Goal: Leave review/rating: Leave review/rating

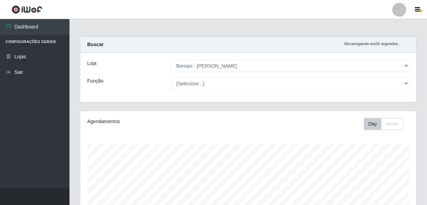
select select "230"
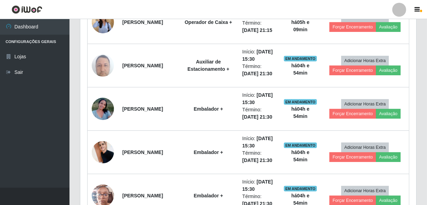
scroll to position [532, 0]
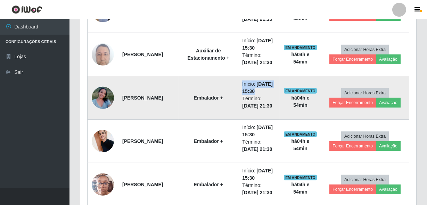
drag, startPoint x: 237, startPoint y: 90, endPoint x: 234, endPoint y: 79, distance: 10.8
click at [238, 79] on td "Início: [DATE] 15:30 Término: [DATE] 21:30" at bounding box center [258, 97] width 41 height 43
drag, startPoint x: 234, startPoint y: 79, endPoint x: 234, endPoint y: 114, distance: 34.4
click at [238, 114] on td "Início: [DATE] 15:30 Término: [DATE] 21:30" at bounding box center [258, 97] width 41 height 43
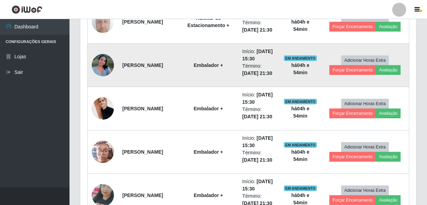
scroll to position [595, 0]
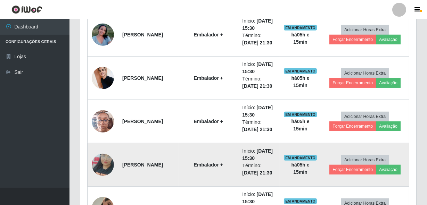
click at [196, 176] on td "Embalador +" at bounding box center [208, 164] width 59 height 43
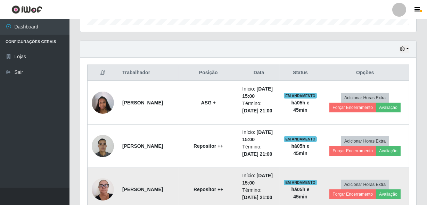
scroll to position [216, 0]
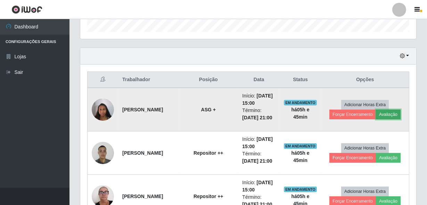
click at [396, 112] on button "Avaliação" at bounding box center [388, 115] width 25 height 10
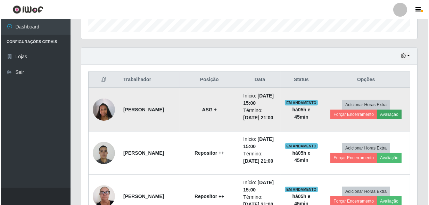
scroll to position [144, 333]
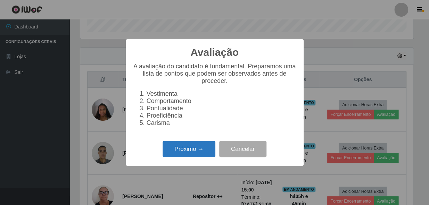
click at [197, 148] on button "Próximo →" at bounding box center [189, 149] width 53 height 16
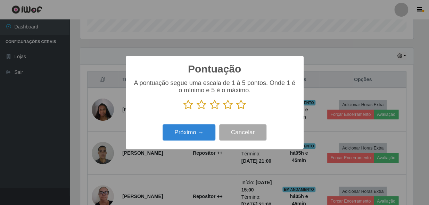
drag, startPoint x: 243, startPoint y: 105, endPoint x: 235, endPoint y: 111, distance: 10.1
click at [243, 105] on icon at bounding box center [241, 105] width 10 height 10
click at [236, 110] on input "radio" at bounding box center [236, 110] width 0 height 0
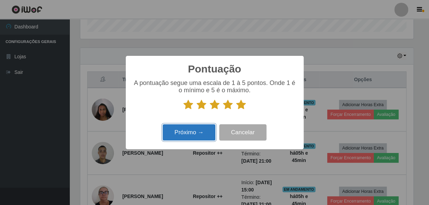
click at [195, 136] on button "Próximo →" at bounding box center [189, 132] width 53 height 16
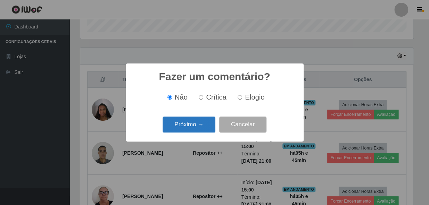
click at [195, 132] on button "Próximo →" at bounding box center [189, 125] width 53 height 16
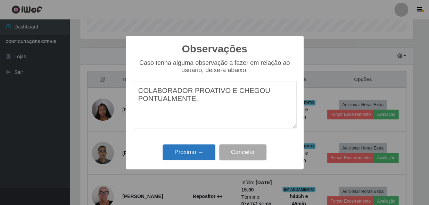
type textarea "COLABORADOR PROATIVO E CHEGOU PONTUALMENTE."
click at [196, 158] on button "Próximo →" at bounding box center [189, 153] width 53 height 16
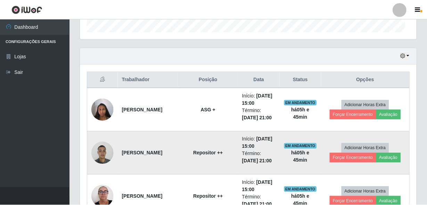
scroll to position [144, 336]
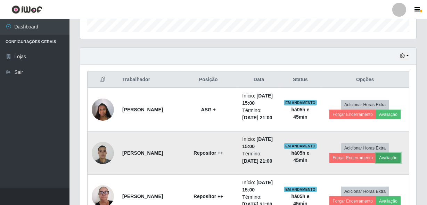
click at [380, 154] on button "Avaliação" at bounding box center [388, 158] width 25 height 10
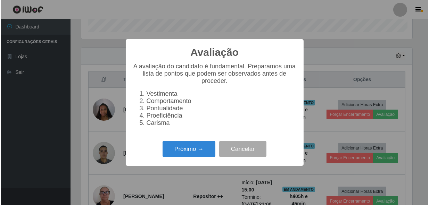
scroll to position [144, 333]
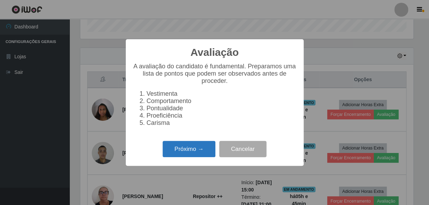
click at [183, 149] on button "Próximo →" at bounding box center [189, 149] width 53 height 16
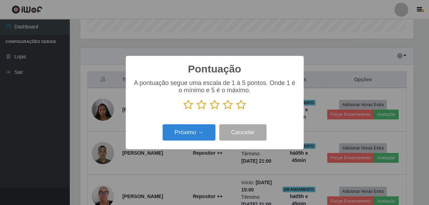
click at [240, 101] on icon at bounding box center [241, 105] width 10 height 10
click at [236, 110] on input "radio" at bounding box center [236, 110] width 0 height 0
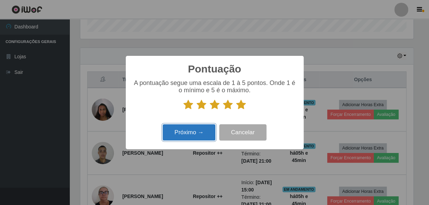
click at [182, 137] on button "Próximo →" at bounding box center [189, 132] width 53 height 16
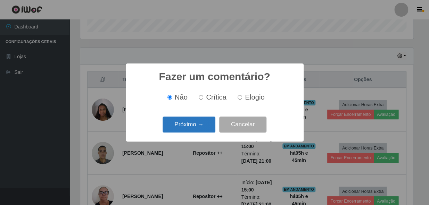
click at [184, 122] on button "Próximo →" at bounding box center [189, 125] width 53 height 16
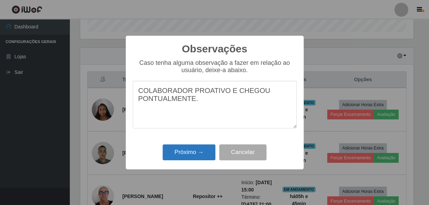
type textarea "COLABORADOR PROATIVO E CHEGOU PONTUALMENTE."
click at [181, 156] on button "Próximo →" at bounding box center [189, 153] width 53 height 16
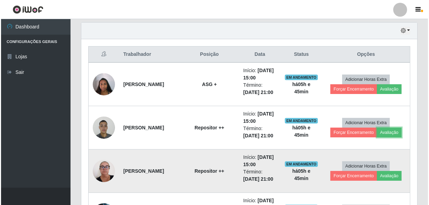
scroll to position [280, 0]
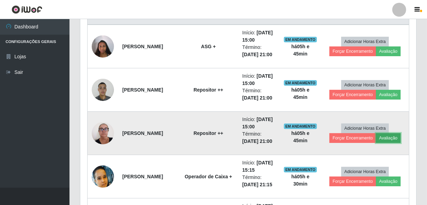
click at [387, 138] on button "Avaliação" at bounding box center [388, 138] width 25 height 10
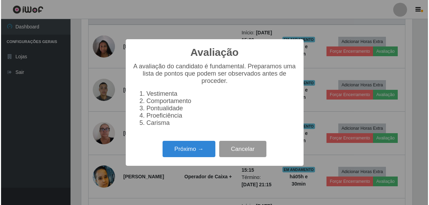
scroll to position [144, 333]
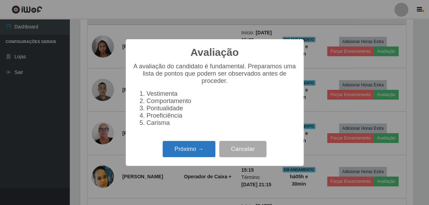
click at [199, 151] on button "Próximo →" at bounding box center [189, 149] width 53 height 16
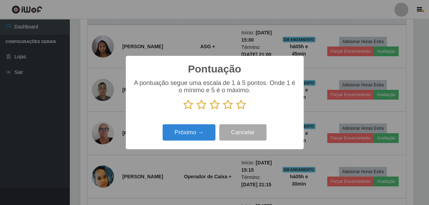
scroll to position [347279, 347090]
click at [241, 108] on icon at bounding box center [241, 105] width 10 height 10
click at [236, 110] on input "radio" at bounding box center [236, 110] width 0 height 0
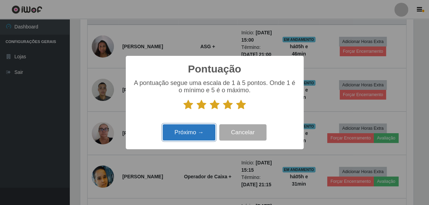
click at [177, 138] on button "Próximo →" at bounding box center [189, 132] width 53 height 16
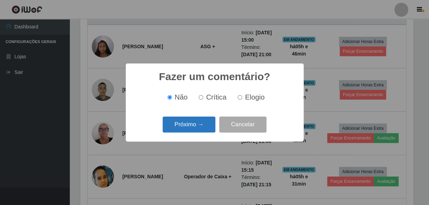
click at [181, 124] on button "Próximo →" at bounding box center [189, 125] width 53 height 16
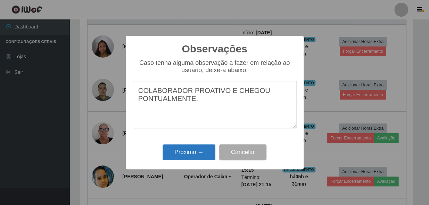
type textarea "COLABORADOR PROATIVO E CHEGOU PONTUALMENTE."
click at [188, 156] on button "Próximo →" at bounding box center [189, 153] width 53 height 16
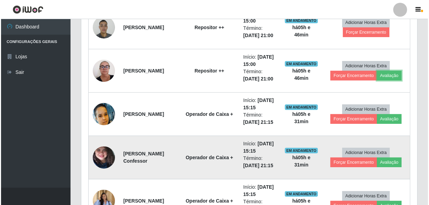
scroll to position [343, 0]
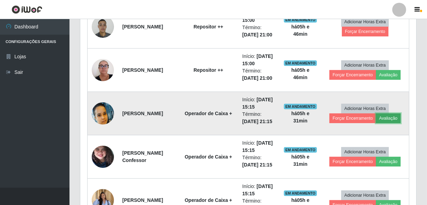
click at [392, 115] on button "Avaliação" at bounding box center [388, 119] width 25 height 10
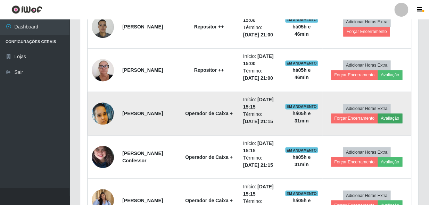
scroll to position [144, 333]
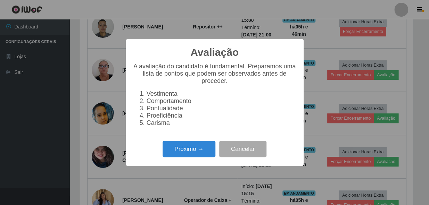
click at [188, 159] on div "Próximo → Cancelar" at bounding box center [215, 149] width 164 height 20
click at [191, 155] on button "Próximo →" at bounding box center [189, 149] width 53 height 16
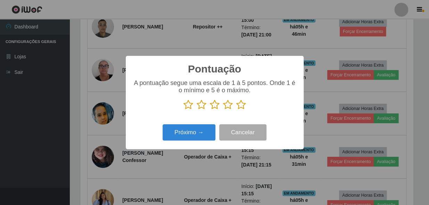
scroll to position [347279, 347090]
click at [239, 104] on icon at bounding box center [241, 105] width 10 height 10
click at [236, 110] on input "radio" at bounding box center [236, 110] width 0 height 0
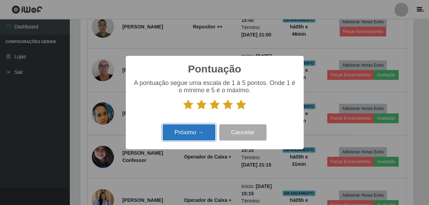
click at [186, 135] on button "Próximo →" at bounding box center [189, 132] width 53 height 16
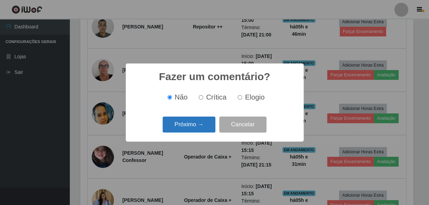
drag, startPoint x: 186, startPoint y: 135, endPoint x: 187, endPoint y: 130, distance: 5.7
click at [187, 130] on button "Próximo →" at bounding box center [189, 125] width 53 height 16
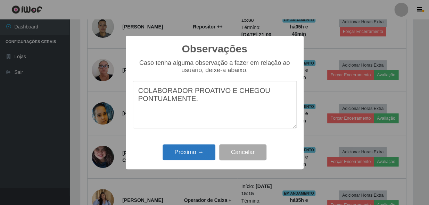
type textarea "COLABORADOR PROATIVO E CHEGOU PONTUALMENTE."
click at [188, 148] on button "Próximo →" at bounding box center [189, 153] width 53 height 16
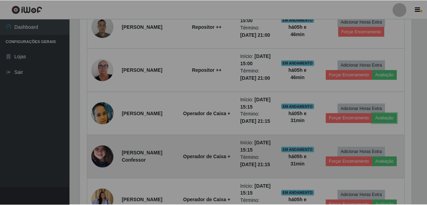
scroll to position [144, 336]
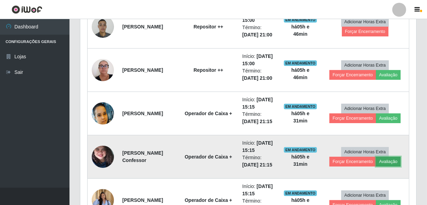
click at [385, 160] on button "Avaliação" at bounding box center [388, 162] width 25 height 10
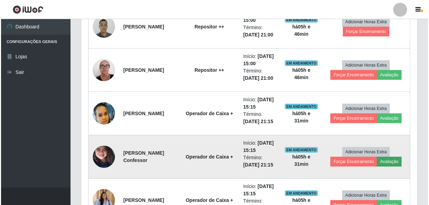
scroll to position [144, 333]
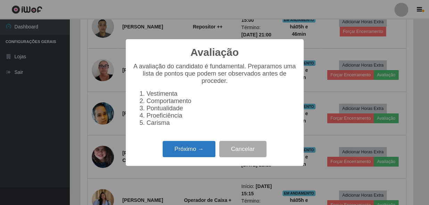
click at [191, 148] on button "Próximo →" at bounding box center [189, 149] width 53 height 16
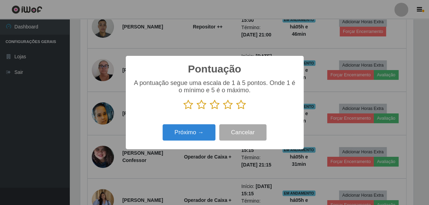
click at [237, 104] on icon at bounding box center [241, 105] width 10 height 10
click at [236, 110] on input "radio" at bounding box center [236, 110] width 0 height 0
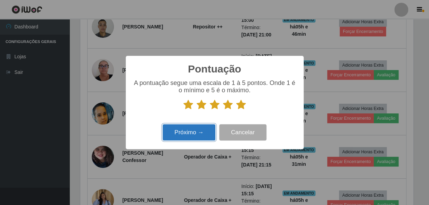
click at [184, 135] on button "Próximo →" at bounding box center [189, 132] width 53 height 16
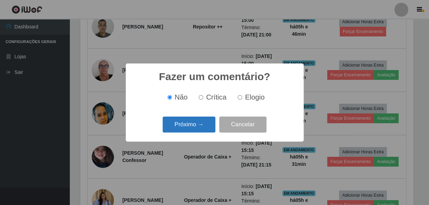
click at [185, 125] on button "Próximo →" at bounding box center [189, 125] width 53 height 16
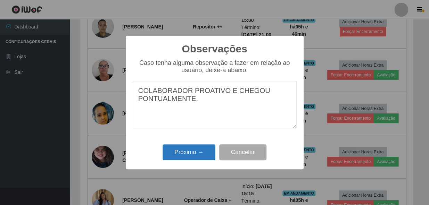
type textarea "COLABORADOR PROATIVO E CHEGOU PONTUALMENTE."
click at [184, 155] on button "Próximo →" at bounding box center [189, 153] width 53 height 16
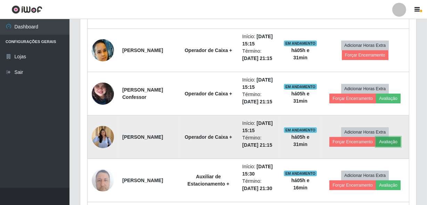
click at [388, 142] on button "Avaliação" at bounding box center [388, 142] width 25 height 10
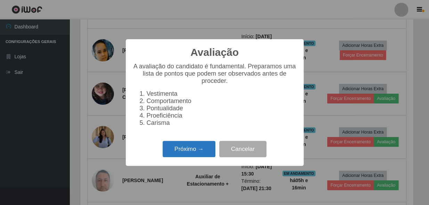
click at [197, 149] on button "Próximo →" at bounding box center [189, 149] width 53 height 16
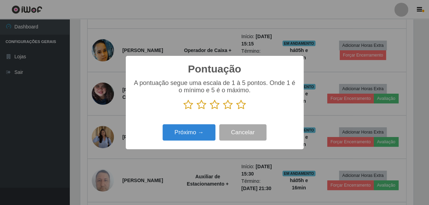
click at [246, 104] on p at bounding box center [215, 105] width 164 height 10
click at [239, 106] on icon at bounding box center [241, 105] width 10 height 10
click at [236, 110] on input "radio" at bounding box center [236, 110] width 0 height 0
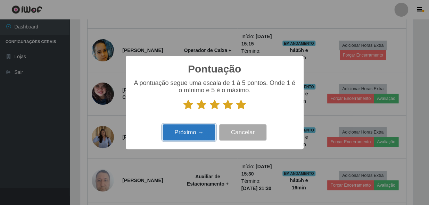
click at [174, 134] on button "Próximo →" at bounding box center [189, 132] width 53 height 16
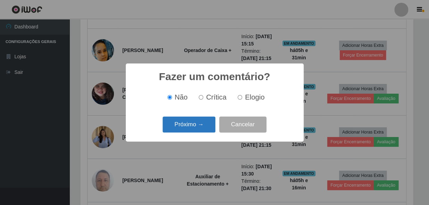
click at [180, 125] on button "Próximo →" at bounding box center [189, 125] width 53 height 16
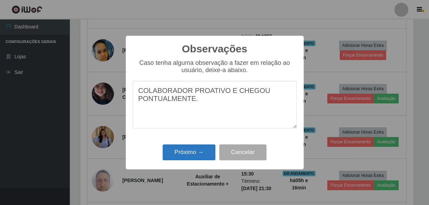
type textarea "COLABORADOR PROATIVO E CHEGOU PONTUALMENTE."
click at [182, 148] on button "Próximo →" at bounding box center [189, 153] width 53 height 16
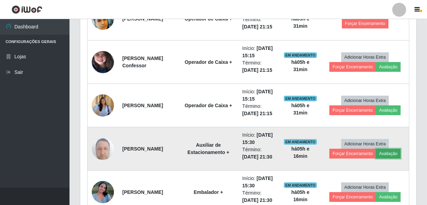
click at [387, 150] on button "Avaliação" at bounding box center [388, 154] width 25 height 10
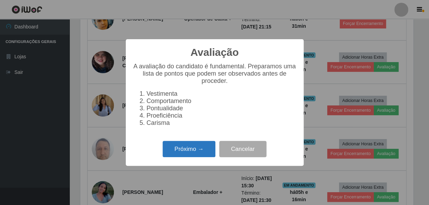
click at [202, 153] on button "Próximo →" at bounding box center [189, 149] width 53 height 16
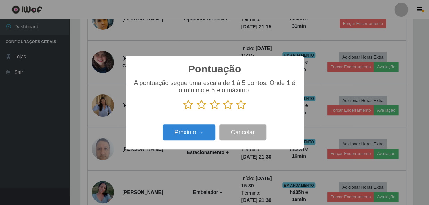
click at [243, 104] on icon at bounding box center [241, 105] width 10 height 10
click at [236, 110] on input "radio" at bounding box center [236, 110] width 0 height 0
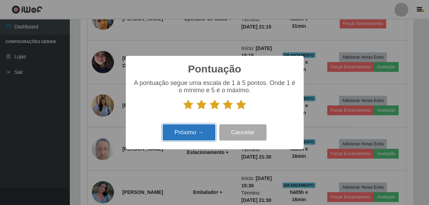
click at [183, 131] on button "Próximo →" at bounding box center [189, 132] width 53 height 16
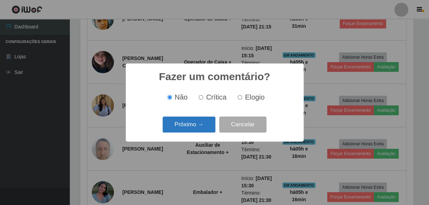
click at [181, 124] on button "Próximo →" at bounding box center [189, 125] width 53 height 16
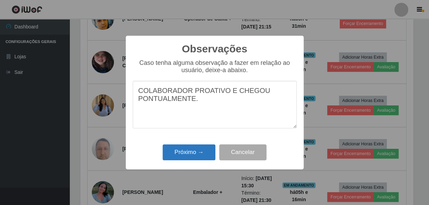
type textarea "COLABORADOR PROATIVO E CHEGOU PONTUALMENTE."
click at [182, 146] on button "Próximo →" at bounding box center [189, 153] width 53 height 16
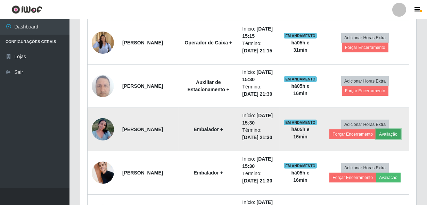
click at [390, 134] on button "Avaliação" at bounding box center [388, 135] width 25 height 10
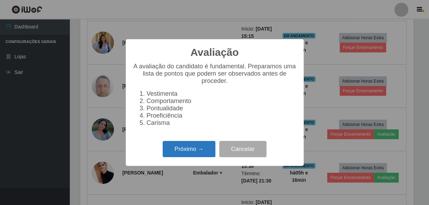
click at [202, 151] on button "Próximo →" at bounding box center [189, 149] width 53 height 16
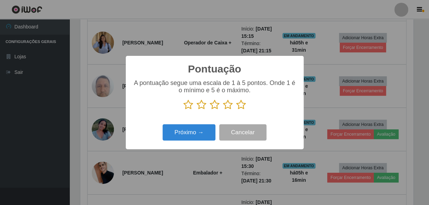
click at [240, 101] on icon at bounding box center [241, 105] width 10 height 10
click at [236, 110] on input "radio" at bounding box center [236, 110] width 0 height 0
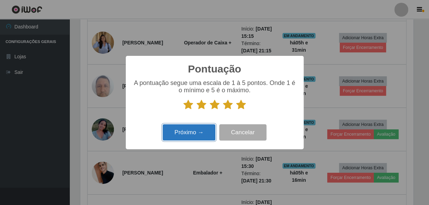
click at [208, 128] on button "Próximo →" at bounding box center [189, 132] width 53 height 16
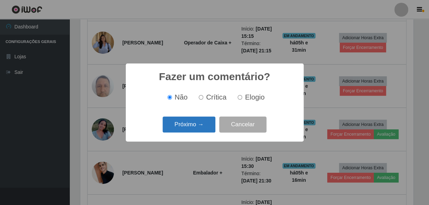
click at [199, 127] on button "Próximo →" at bounding box center [189, 125] width 53 height 16
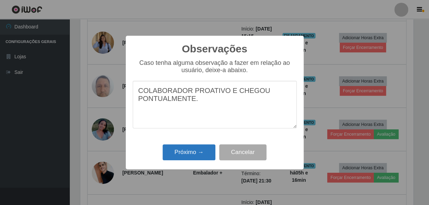
type textarea "COLABORADOR PROATIVO E CHEGOU PONTUALMENTE."
click at [189, 157] on button "Próximo →" at bounding box center [189, 153] width 53 height 16
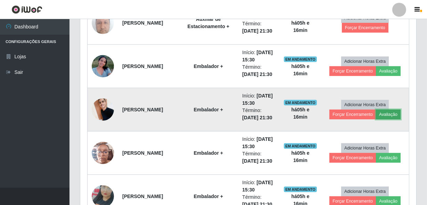
click at [386, 116] on button "Avaliação" at bounding box center [388, 115] width 25 height 10
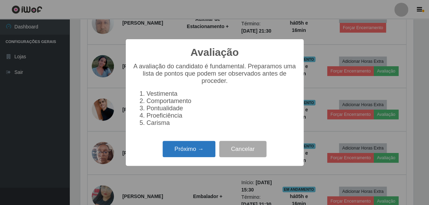
click at [176, 155] on button "Próximo →" at bounding box center [189, 149] width 53 height 16
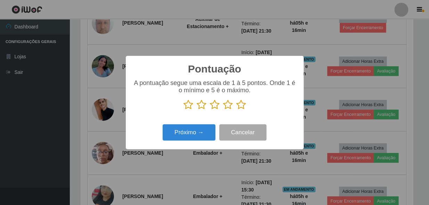
click at [240, 105] on icon at bounding box center [241, 105] width 10 height 10
click at [236, 110] on input "radio" at bounding box center [236, 110] width 0 height 0
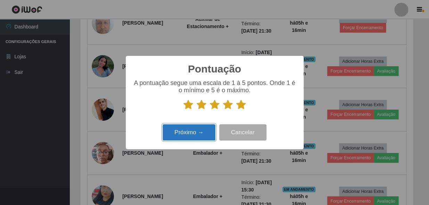
click at [166, 136] on button "Próximo →" at bounding box center [189, 132] width 53 height 16
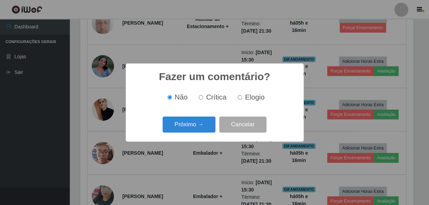
click at [177, 122] on button "Próximo →" at bounding box center [189, 125] width 53 height 16
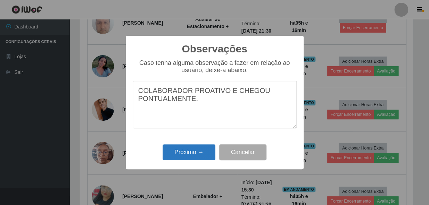
type textarea "COLABORADOR PROATIVO E CHEGOU PONTUALMENTE."
click at [174, 155] on button "Próximo →" at bounding box center [189, 153] width 53 height 16
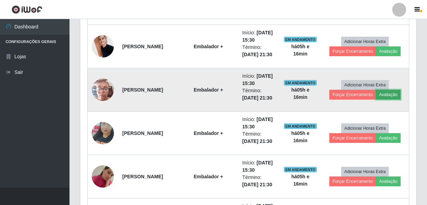
click at [391, 94] on button "Avaliação" at bounding box center [388, 95] width 25 height 10
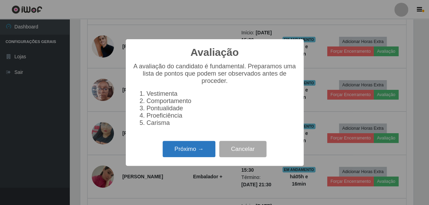
click at [198, 157] on button "Próximo →" at bounding box center [189, 149] width 53 height 16
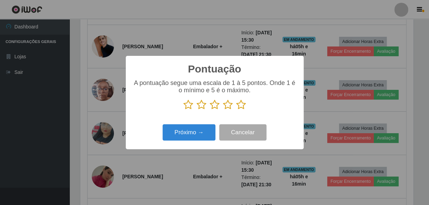
drag, startPoint x: 243, startPoint y: 98, endPoint x: 243, endPoint y: 102, distance: 3.8
click at [243, 99] on div "A pontuação segue uma escala de 1 à 5 pontos. Onde 1 é o mínimo e 5 é o máximo." at bounding box center [215, 95] width 164 height 31
click at [241, 108] on icon at bounding box center [241, 105] width 10 height 10
click at [236, 110] on input "radio" at bounding box center [236, 110] width 0 height 0
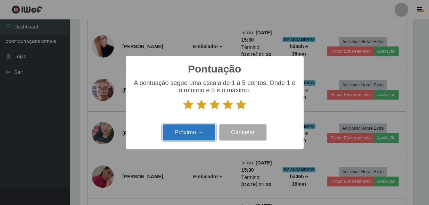
click at [198, 131] on button "Próximo →" at bounding box center [189, 132] width 53 height 16
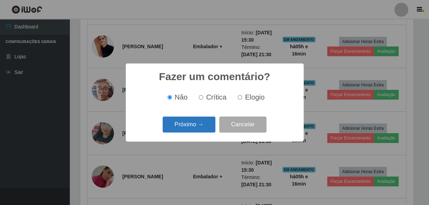
click at [198, 130] on button "Próximo →" at bounding box center [189, 125] width 53 height 16
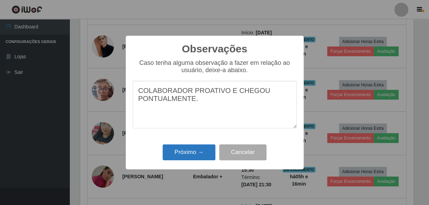
type textarea "COLABORADOR PROATIVO E CHEGOU PONTUALMENTE."
click at [197, 150] on button "Próximo →" at bounding box center [189, 153] width 53 height 16
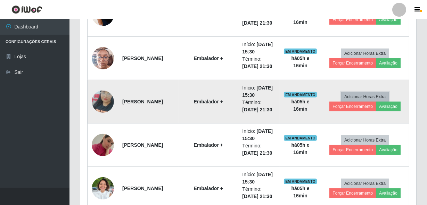
click at [388, 100] on button "Adicionar Horas Extra" at bounding box center [365, 97] width 48 height 10
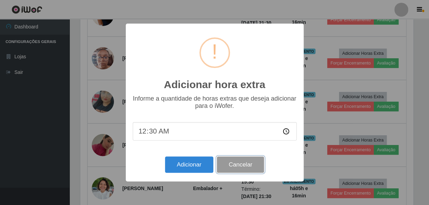
click at [249, 166] on button "Cancelar" at bounding box center [240, 165] width 47 height 16
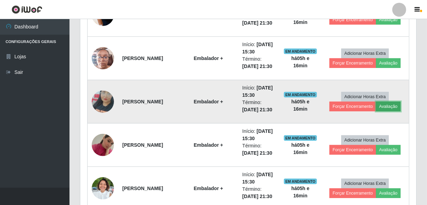
click at [395, 106] on button "Avaliação" at bounding box center [388, 107] width 25 height 10
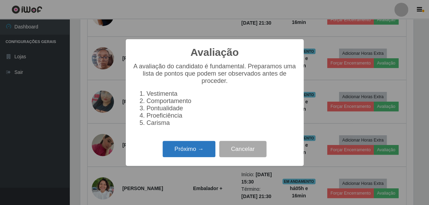
click at [206, 156] on button "Próximo →" at bounding box center [189, 149] width 53 height 16
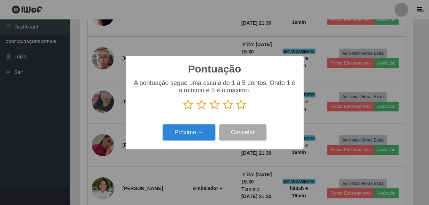
click at [246, 103] on p at bounding box center [215, 105] width 164 height 10
click at [242, 106] on icon at bounding box center [241, 105] width 10 height 10
click at [236, 110] on input "radio" at bounding box center [236, 110] width 0 height 0
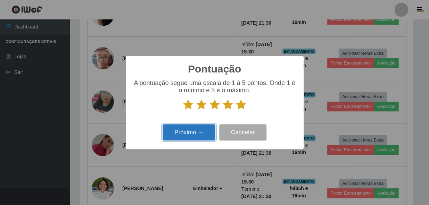
click at [196, 133] on button "Próximo →" at bounding box center [189, 132] width 53 height 16
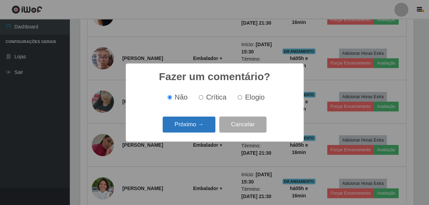
click at [195, 131] on button "Próximo →" at bounding box center [189, 125] width 53 height 16
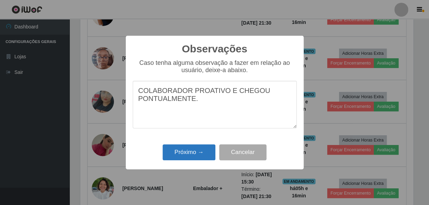
type textarea "COLABORADOR PROATIVO E CHEGOU PONTUALMENTE."
click at [191, 161] on button "Próximo →" at bounding box center [189, 153] width 53 height 16
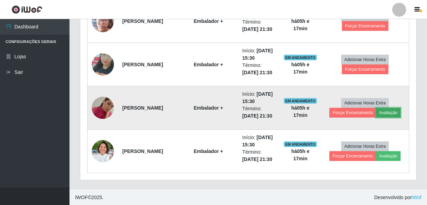
click at [391, 110] on button "Avaliação" at bounding box center [388, 113] width 25 height 10
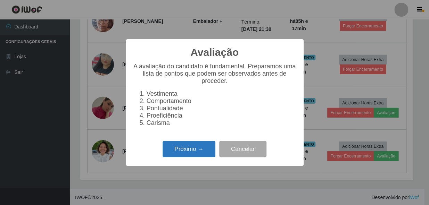
click at [184, 156] on button "Próximo →" at bounding box center [189, 149] width 53 height 16
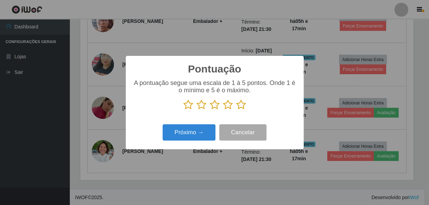
click at [241, 106] on icon at bounding box center [241, 105] width 10 height 10
click at [236, 110] on input "radio" at bounding box center [236, 110] width 0 height 0
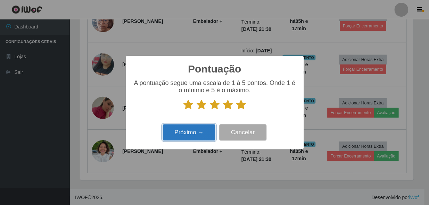
click at [184, 135] on button "Próximo →" at bounding box center [189, 132] width 53 height 16
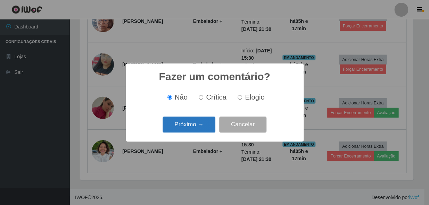
click at [184, 129] on button "Próximo →" at bounding box center [189, 125] width 53 height 16
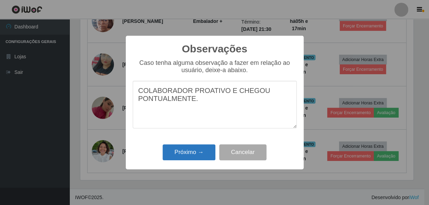
type textarea "COLABORADOR PROATIVO E CHEGOU PONTUALMENTE."
click at [178, 149] on button "Próximo →" at bounding box center [189, 153] width 53 height 16
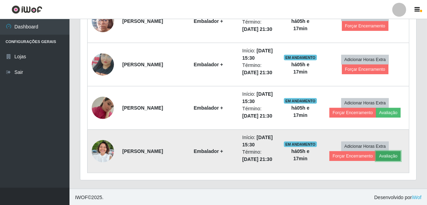
click at [387, 156] on button "Avaliação" at bounding box center [388, 156] width 25 height 10
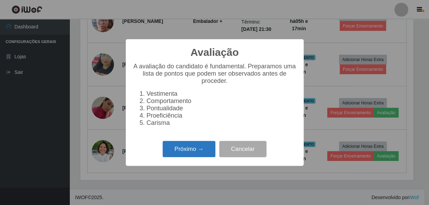
click at [171, 149] on button "Próximo →" at bounding box center [189, 149] width 53 height 16
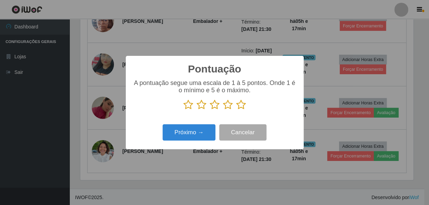
drag, startPoint x: 240, startPoint y: 107, endPoint x: 232, endPoint y: 108, distance: 8.4
click at [240, 108] on icon at bounding box center [241, 105] width 10 height 10
click at [236, 110] on input "radio" at bounding box center [236, 110] width 0 height 0
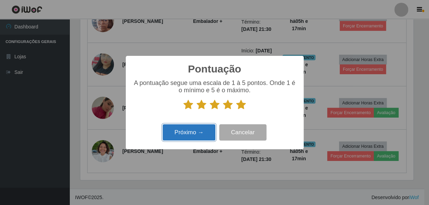
click at [193, 129] on button "Próximo →" at bounding box center [189, 132] width 53 height 16
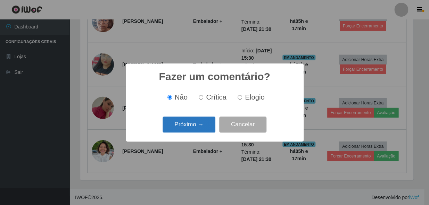
click at [195, 124] on button "Próximo →" at bounding box center [189, 125] width 53 height 16
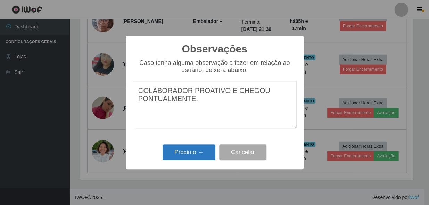
type textarea "COLABORADOR PROATIVO E CHEGOU PONTUALMENTE."
click at [188, 150] on button "Próximo →" at bounding box center [189, 153] width 53 height 16
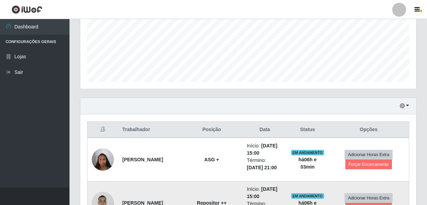
scroll to position [222, 0]
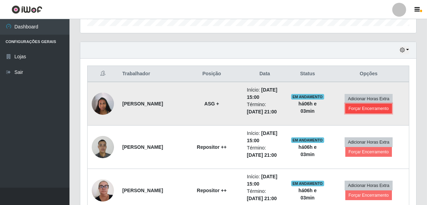
click at [378, 109] on button "Forçar Encerramento" at bounding box center [368, 109] width 47 height 10
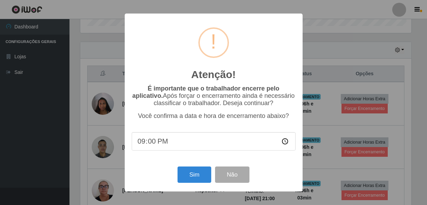
scroll to position [144, 333]
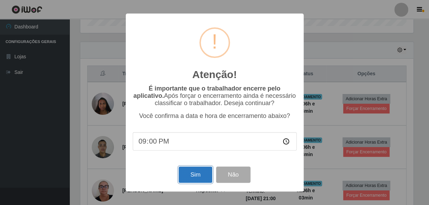
click at [198, 177] on button "Sim" at bounding box center [196, 175] width 34 height 16
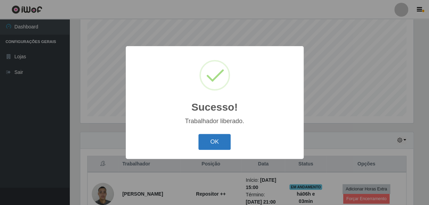
click at [208, 137] on button "OK" at bounding box center [214, 142] width 32 height 16
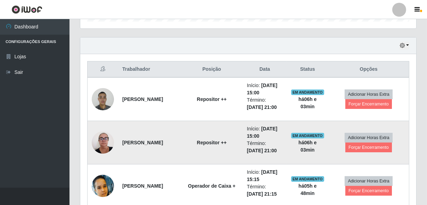
scroll to position [258, 0]
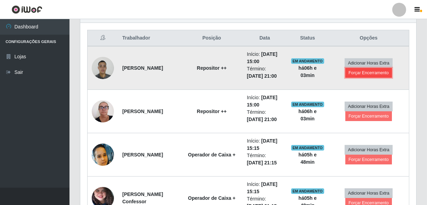
click at [357, 72] on button "Forçar Encerramento" at bounding box center [368, 73] width 47 height 10
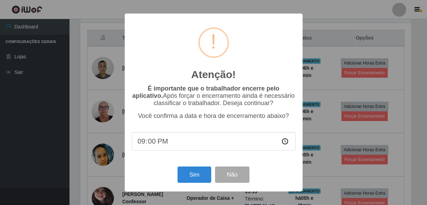
scroll to position [144, 333]
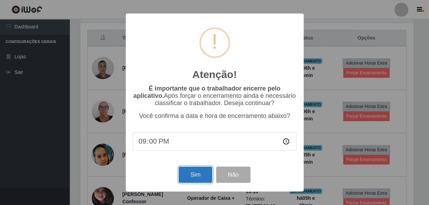
click at [188, 176] on button "Sim" at bounding box center [196, 175] width 34 height 16
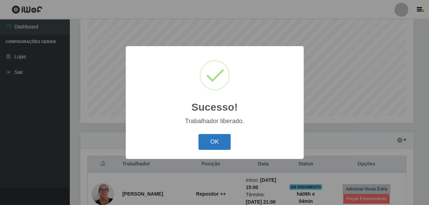
click at [205, 142] on button "OK" at bounding box center [214, 142] width 32 height 16
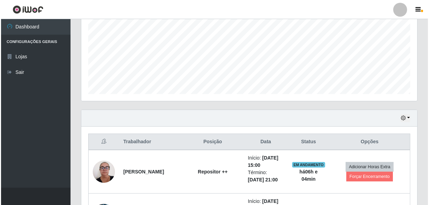
scroll to position [195, 0]
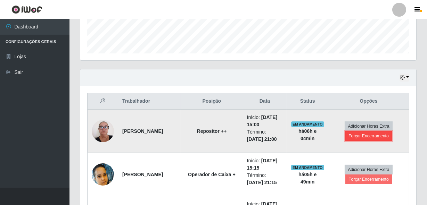
click at [366, 135] on button "Forçar Encerramento" at bounding box center [368, 136] width 47 height 10
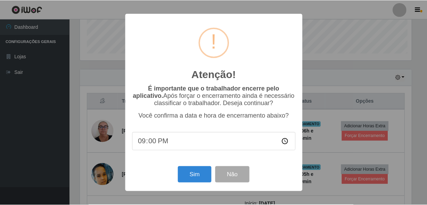
scroll to position [144, 333]
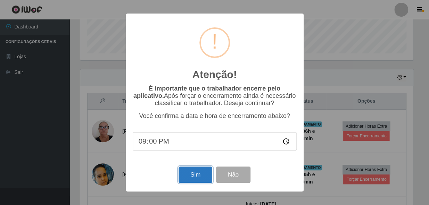
click at [197, 177] on button "Sim" at bounding box center [196, 175] width 34 height 16
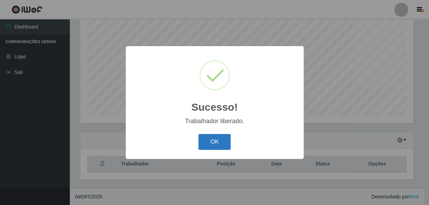
click at [206, 146] on button "OK" at bounding box center [214, 142] width 32 height 16
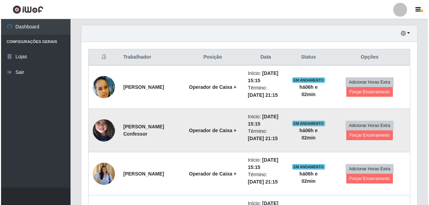
scroll to position [250, 0]
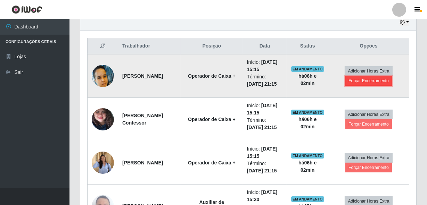
click at [360, 76] on button "Forçar Encerramento" at bounding box center [368, 81] width 47 height 10
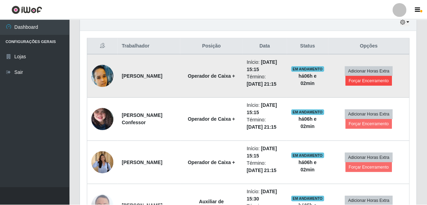
scroll to position [144, 333]
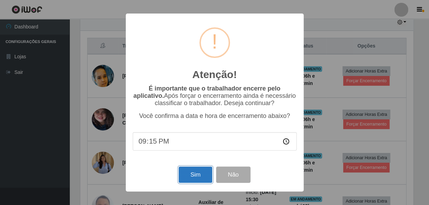
click at [188, 175] on button "Sim" at bounding box center [196, 175] width 34 height 16
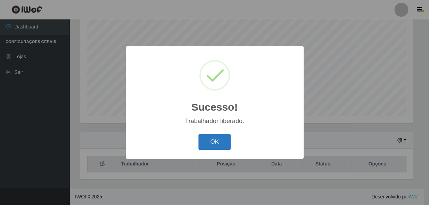
click at [206, 142] on button "OK" at bounding box center [214, 142] width 32 height 16
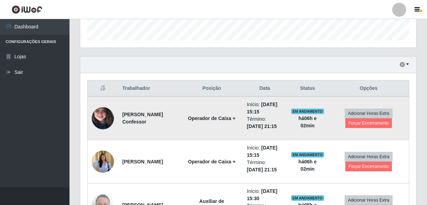
scroll to position [227, 0]
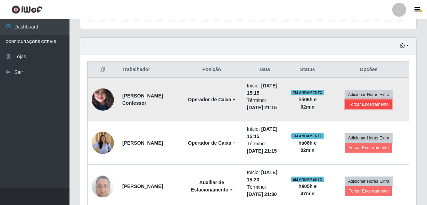
click at [369, 106] on button "Forçar Encerramento" at bounding box center [368, 105] width 47 height 10
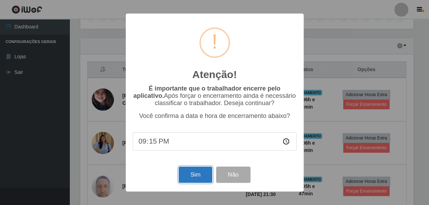
click at [189, 175] on button "Sim" at bounding box center [196, 175] width 34 height 16
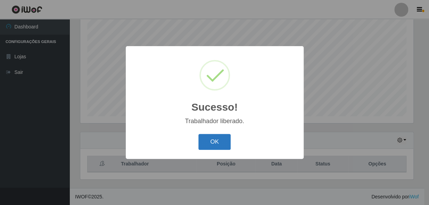
click at [212, 146] on button "OK" at bounding box center [214, 142] width 32 height 16
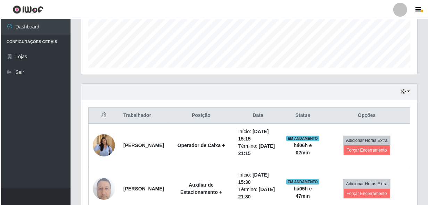
scroll to position [227, 0]
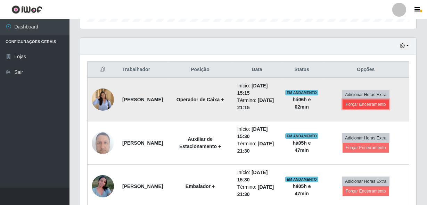
click at [370, 105] on button "Forçar Encerramento" at bounding box center [366, 105] width 47 height 10
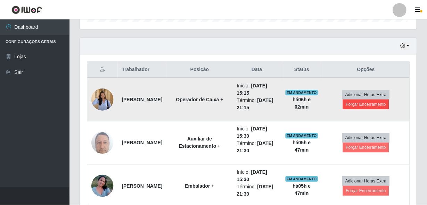
scroll to position [144, 333]
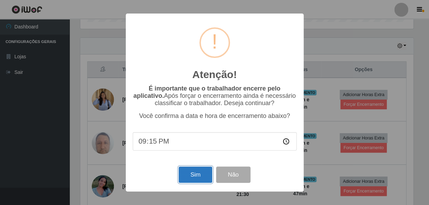
click at [199, 171] on button "Sim" at bounding box center [196, 175] width 34 height 16
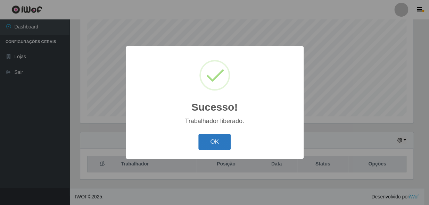
click at [215, 146] on button "OK" at bounding box center [214, 142] width 32 height 16
